Goal: Check status: Check status

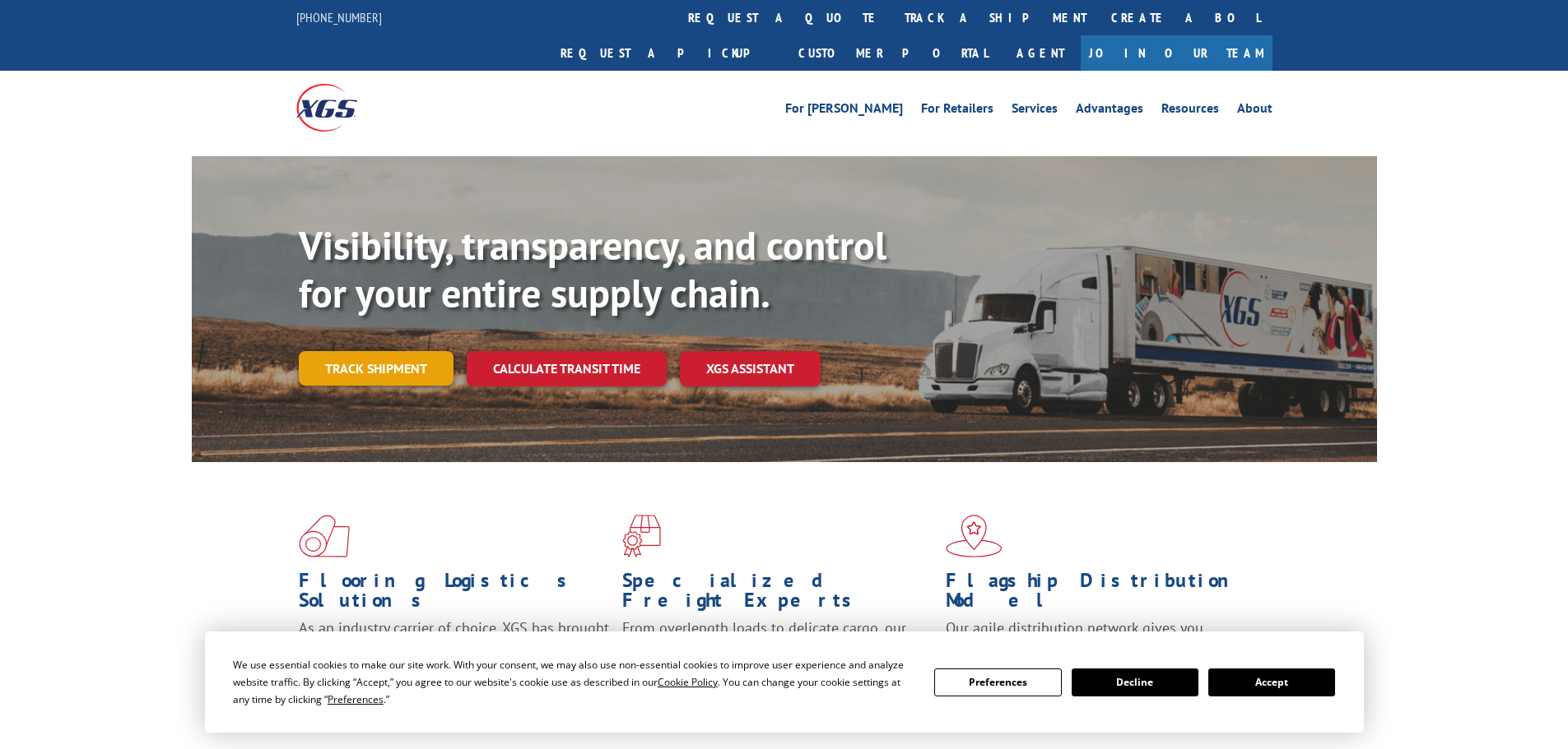
click at [363, 351] on link "Track shipment" at bounding box center [376, 368] width 154 height 35
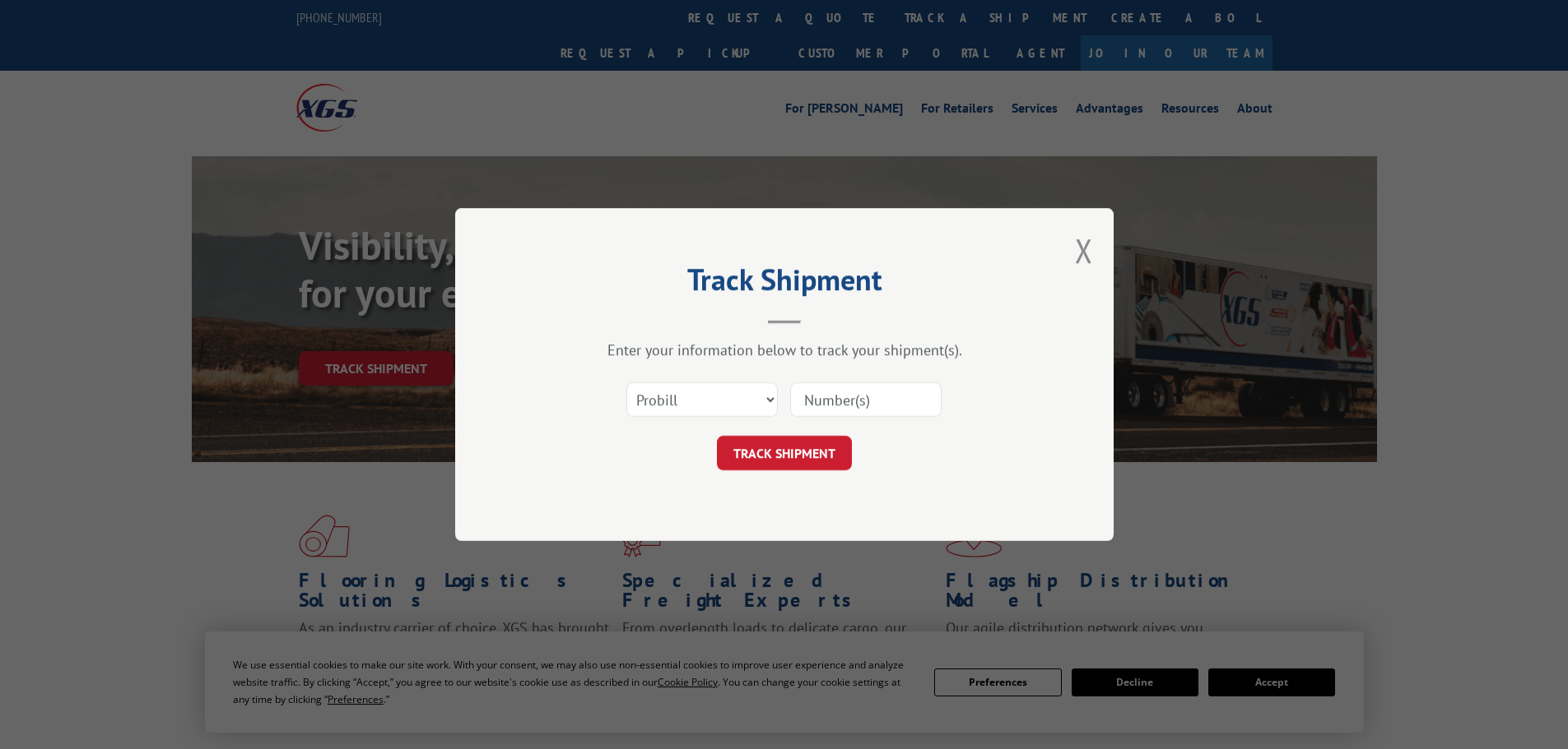
click at [840, 400] on input at bounding box center [865, 399] width 151 height 35
paste input "17476697"
type input "17476697"
click at [801, 449] on button "TRACK SHIPMENT" at bounding box center [784, 453] width 135 height 35
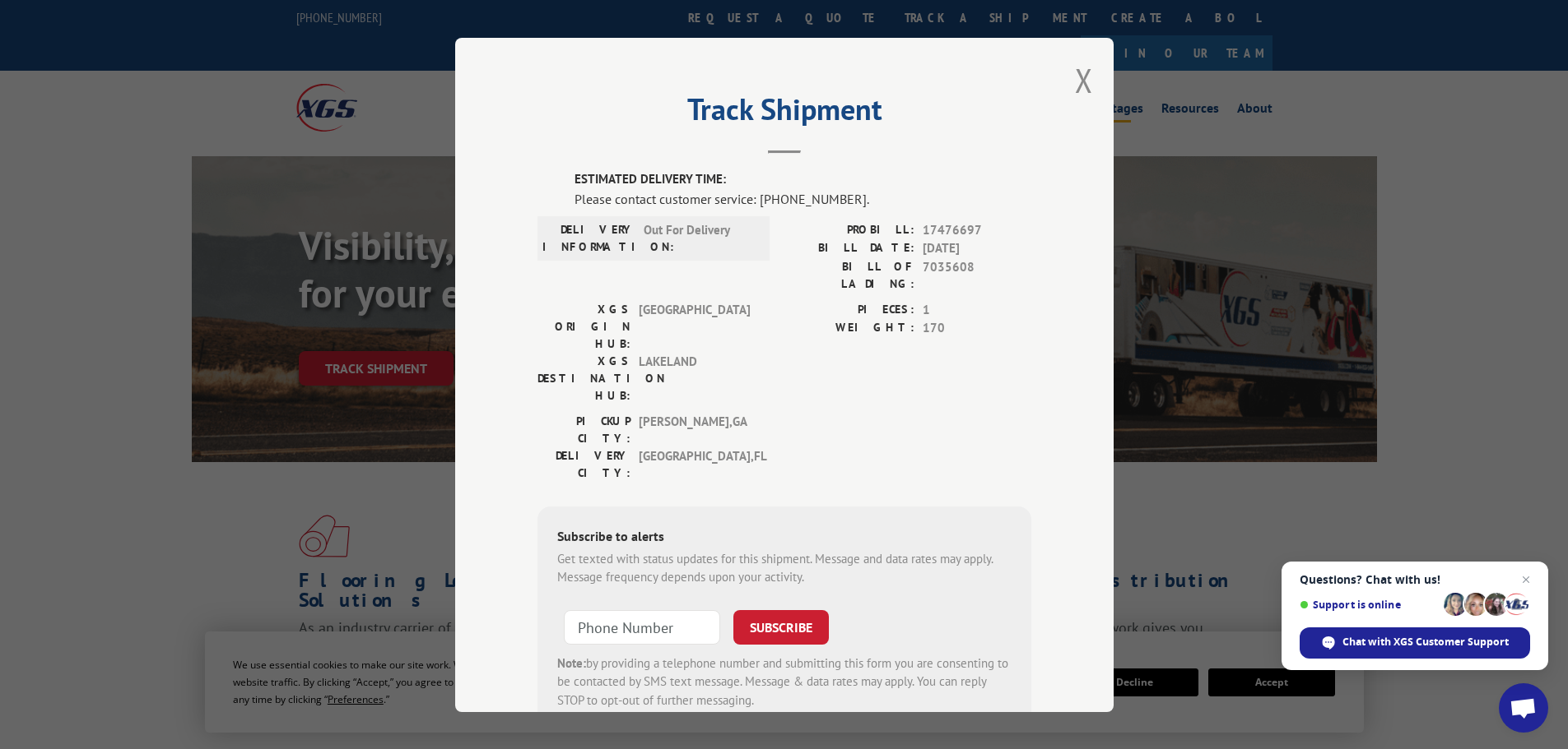
click at [1075, 82] on button "Close modal" at bounding box center [1084, 80] width 18 height 44
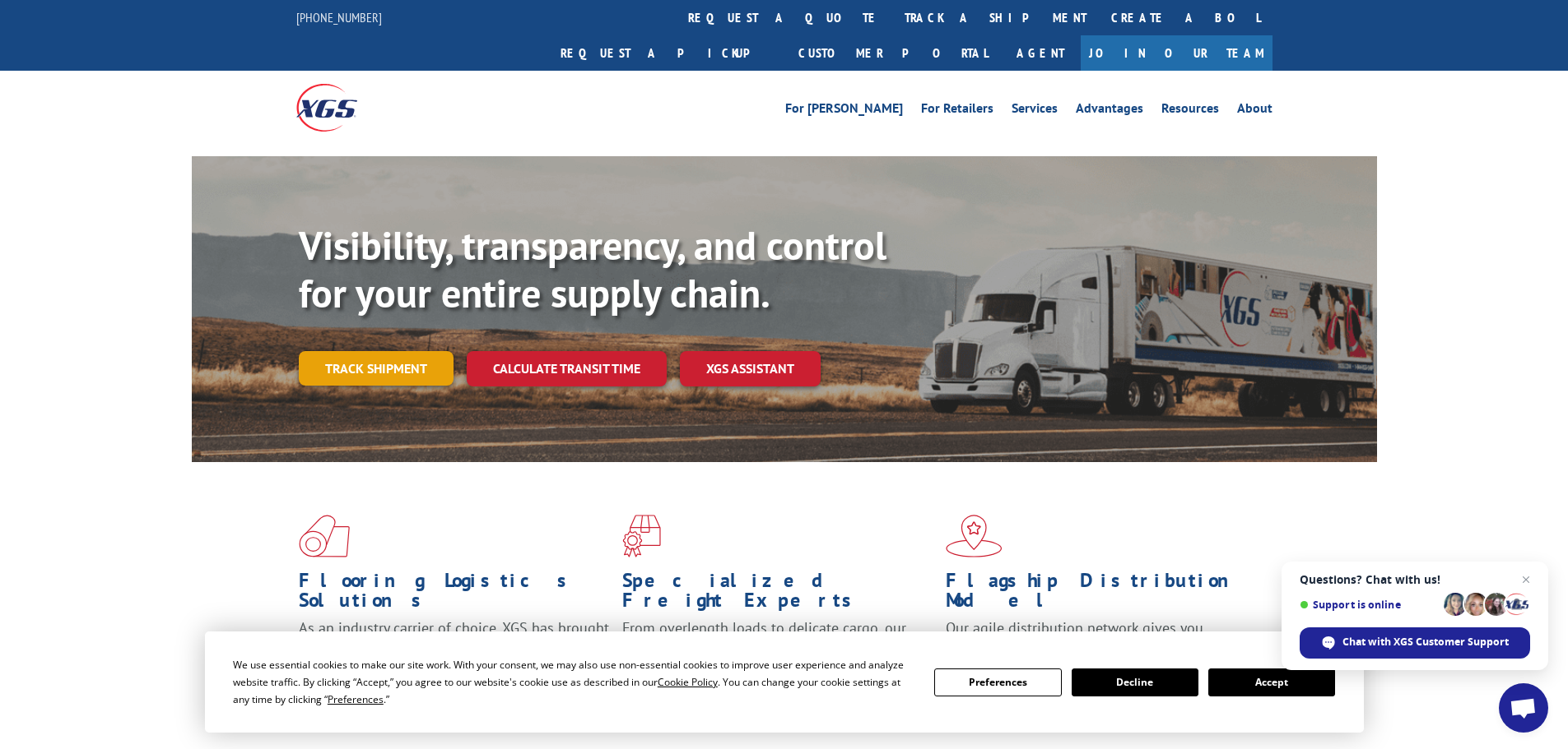
click at [358, 351] on link "Track shipment" at bounding box center [376, 368] width 154 height 35
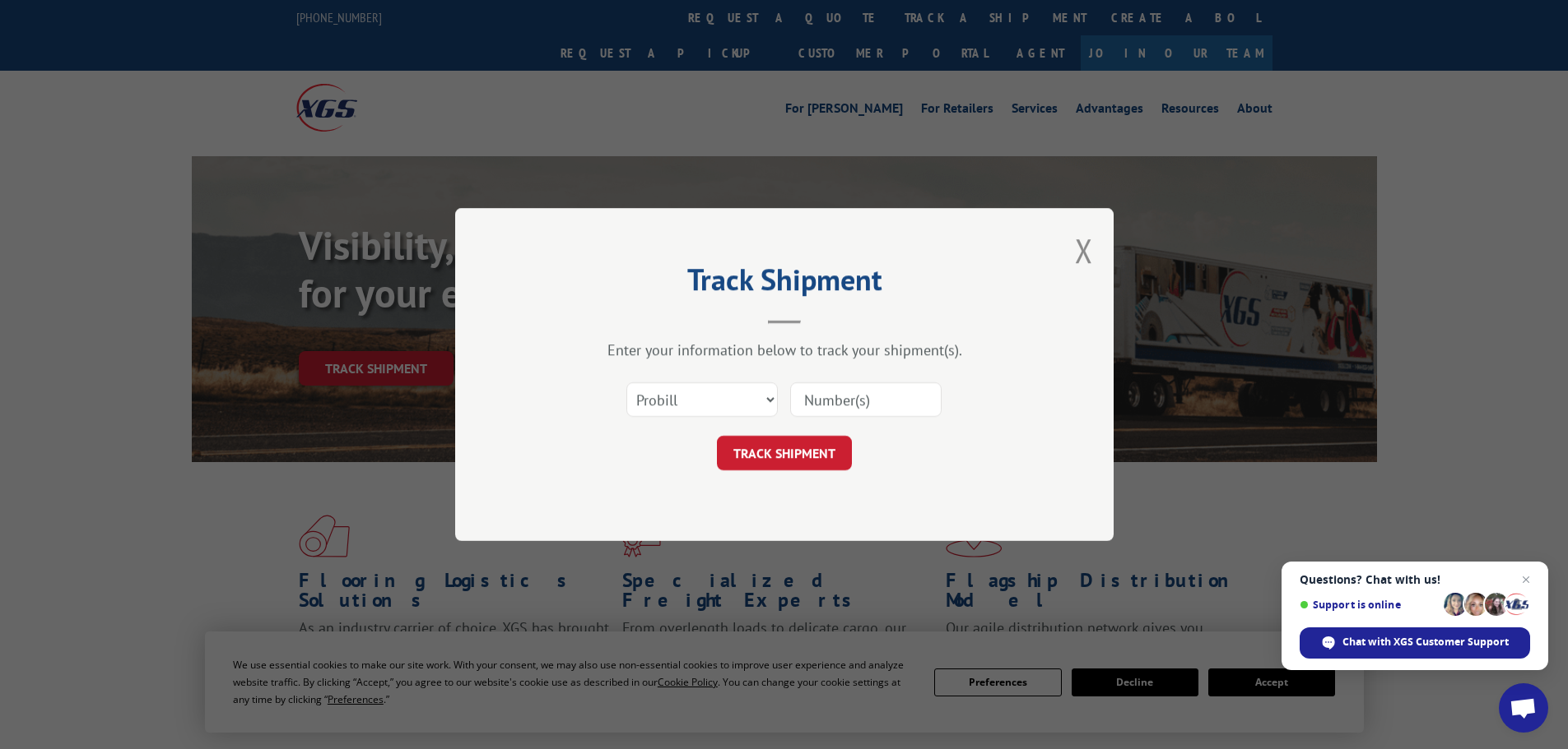
click at [862, 390] on input at bounding box center [865, 399] width 151 height 35
paste input "89327"
type input "89327"
click at [782, 452] on button "TRACK SHIPMENT" at bounding box center [784, 453] width 135 height 35
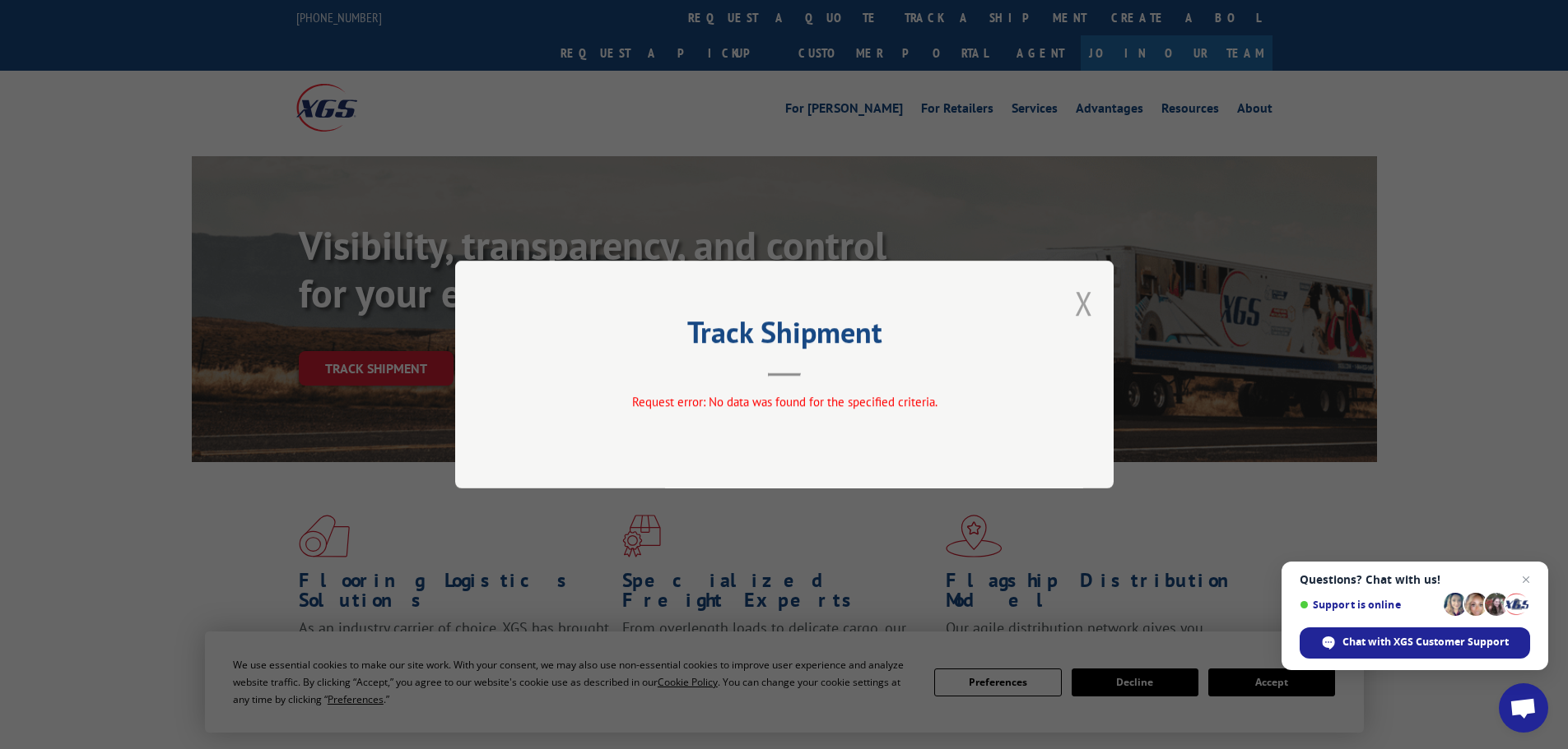
click at [1087, 310] on button "Close modal" at bounding box center [1084, 304] width 18 height 44
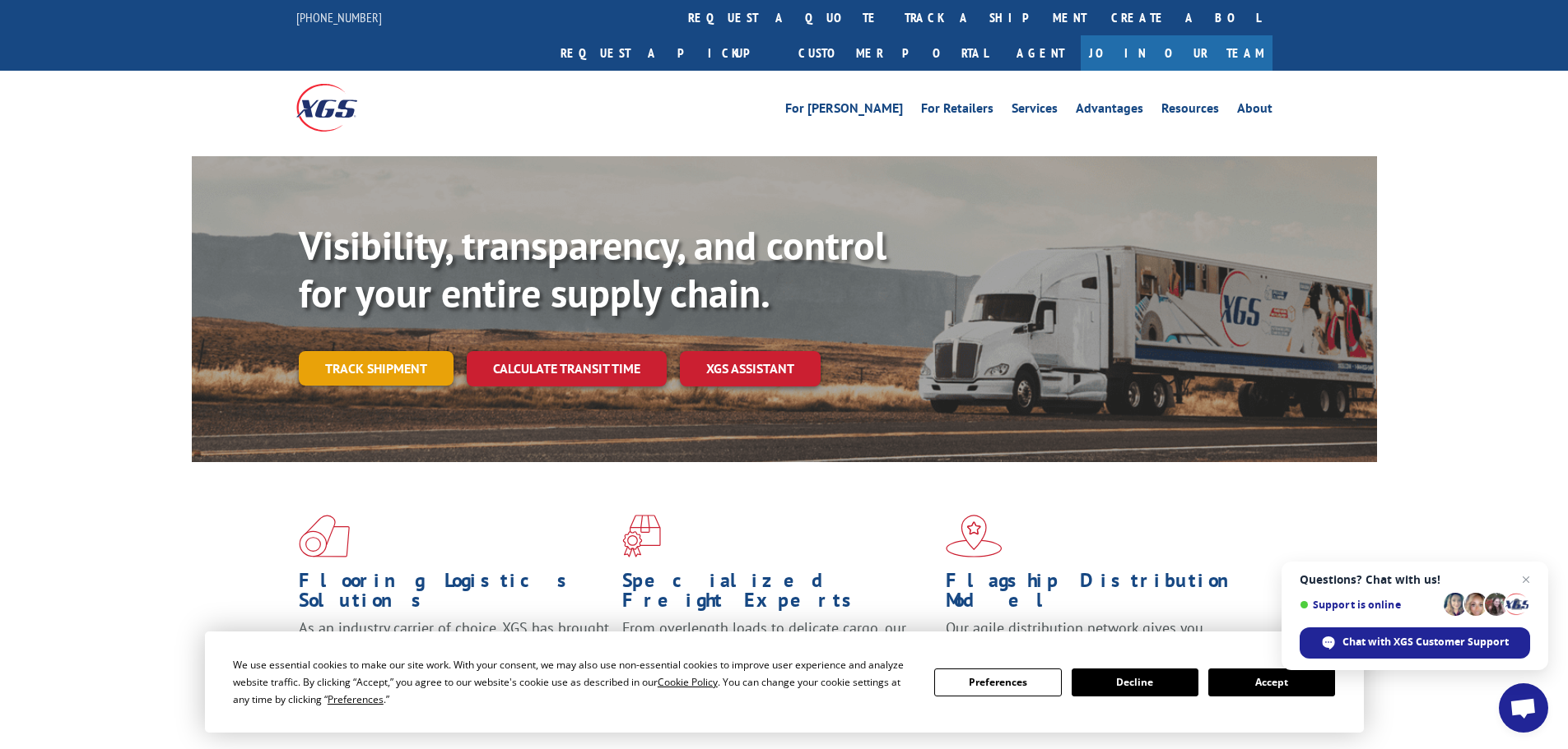
click at [397, 351] on link "Track shipment" at bounding box center [376, 368] width 154 height 35
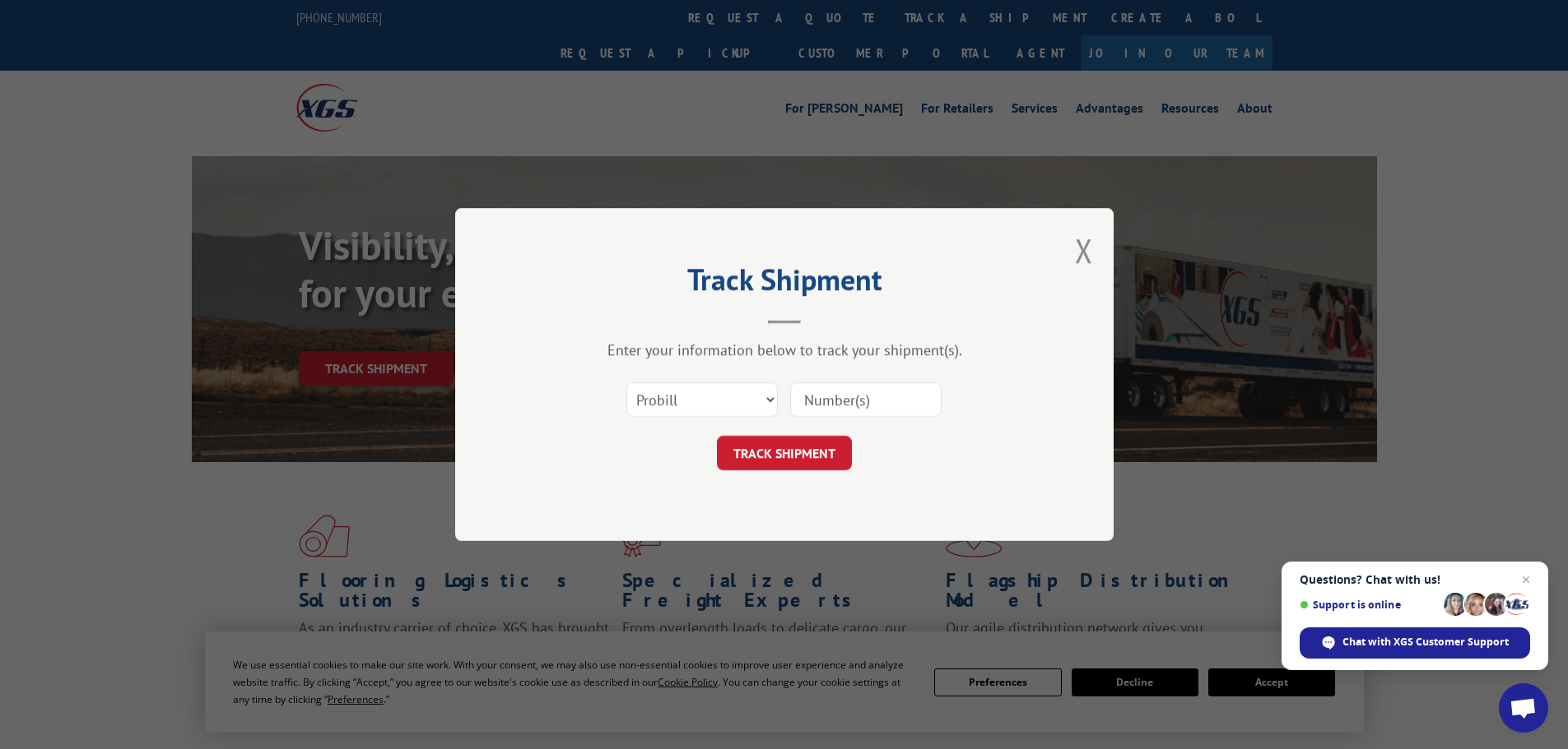
paste input "5443274"
type input "5443274"
click at [766, 396] on select "Select category... Probill BOL PO" at bounding box center [701, 399] width 151 height 35
select select "bol"
click at [626, 382] on select "Select category... Probill BOL PO" at bounding box center [701, 399] width 151 height 35
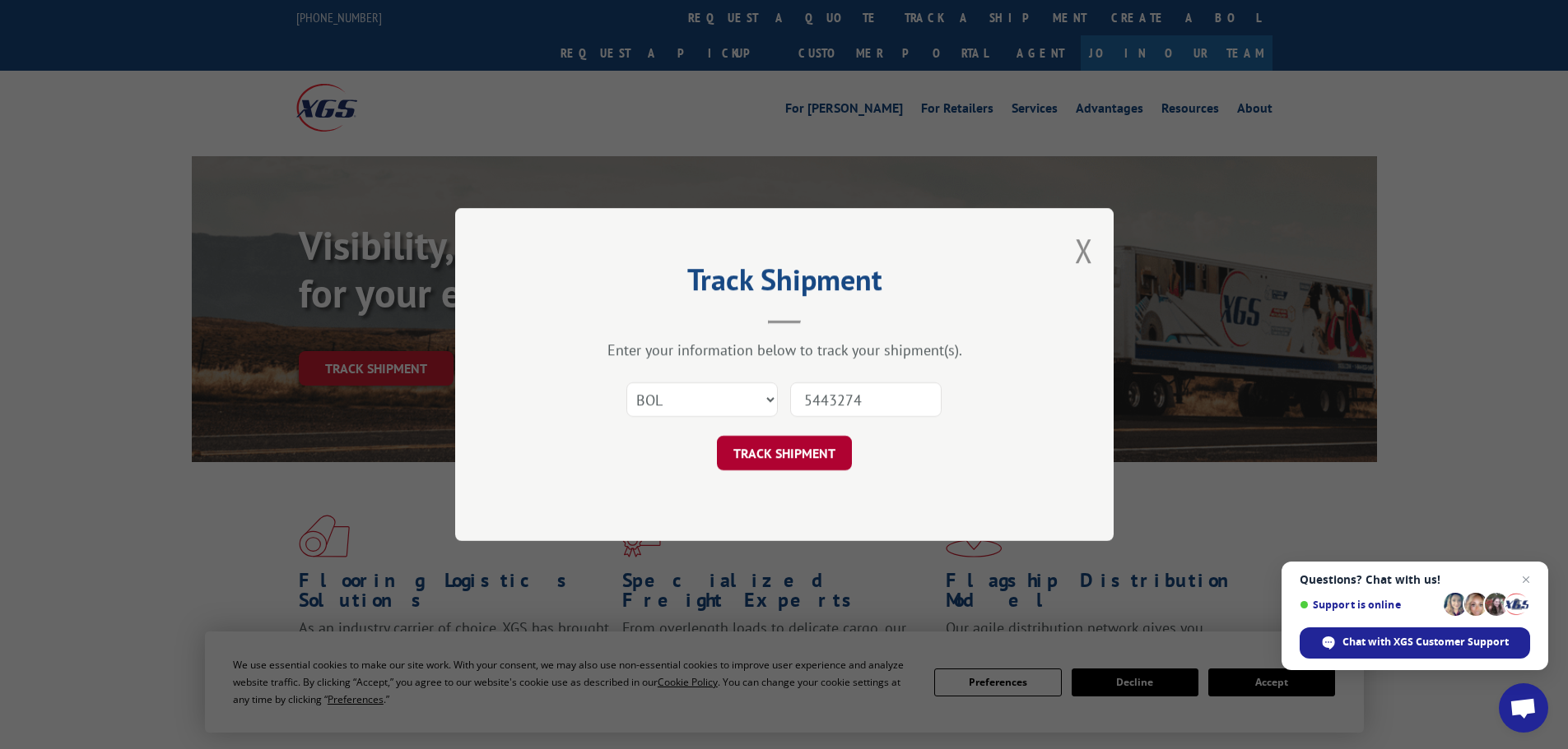
click at [816, 447] on button "TRACK SHIPMENT" at bounding box center [784, 453] width 135 height 35
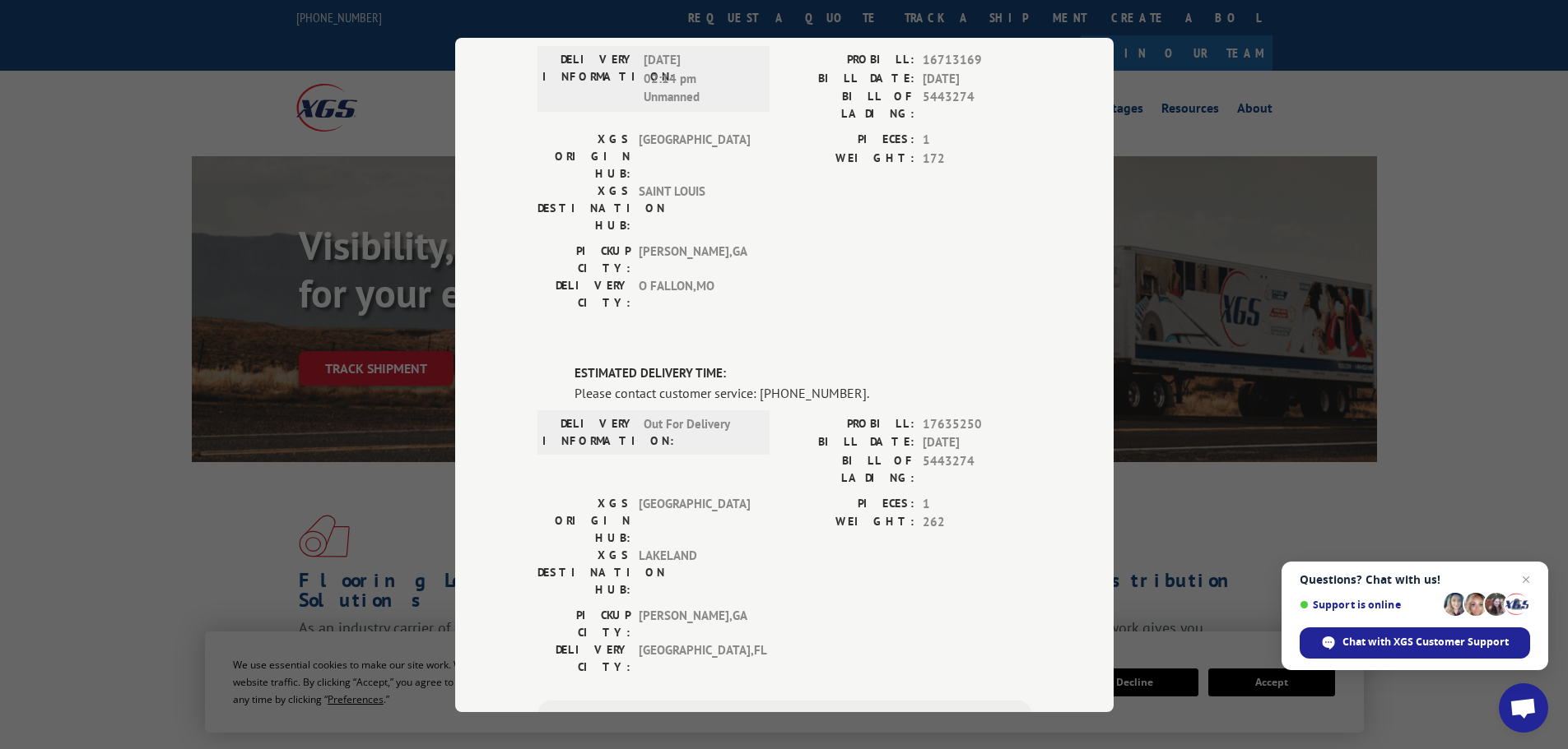
scroll to position [567, 0]
